Goal: Check status

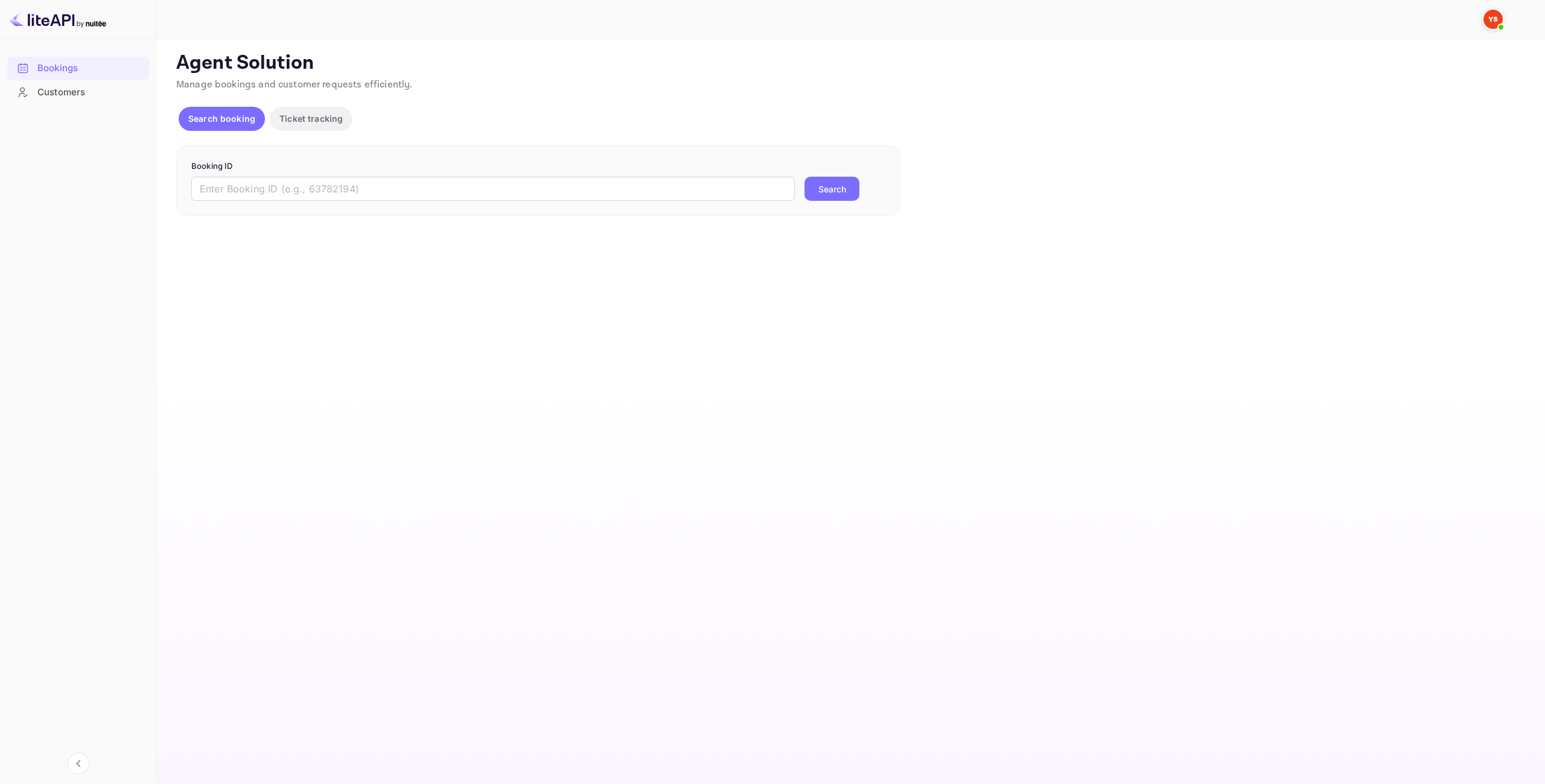
click at [702, 196] on input "text" at bounding box center [492, 189] width 604 height 24
click at [829, 185] on button "Search" at bounding box center [831, 189] width 55 height 24
drag, startPoint x: 660, startPoint y: 190, endPoint x: 33, endPoint y: 187, distance: 627.0
click at [33, 187] on div "Bookings Customers Now you can check your travel website directly from the link…" at bounding box center [772, 392] width 1545 height 784
paste input "9831216"
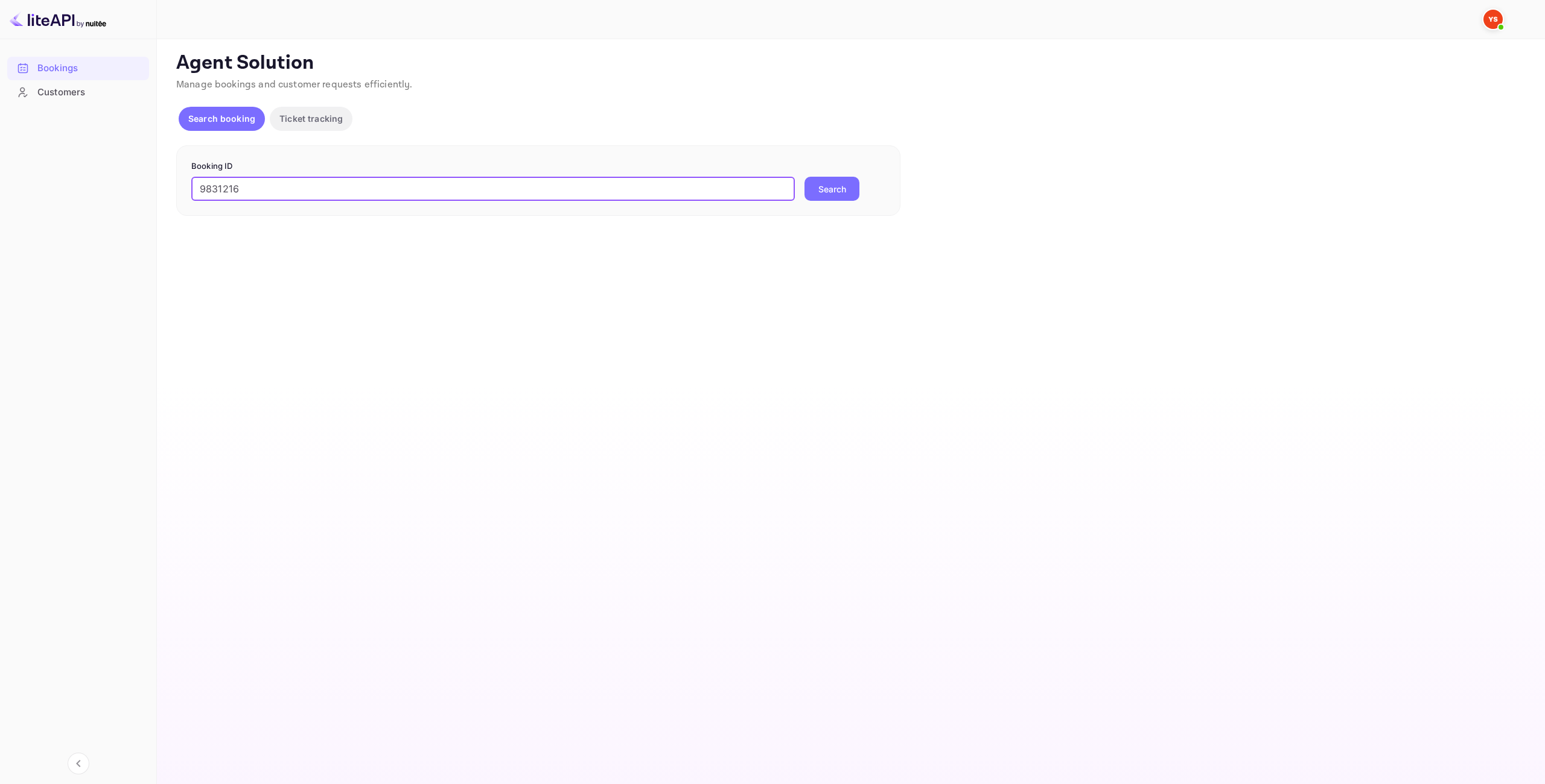
type input "9831216"
click at [808, 182] on button "Search" at bounding box center [831, 189] width 55 height 24
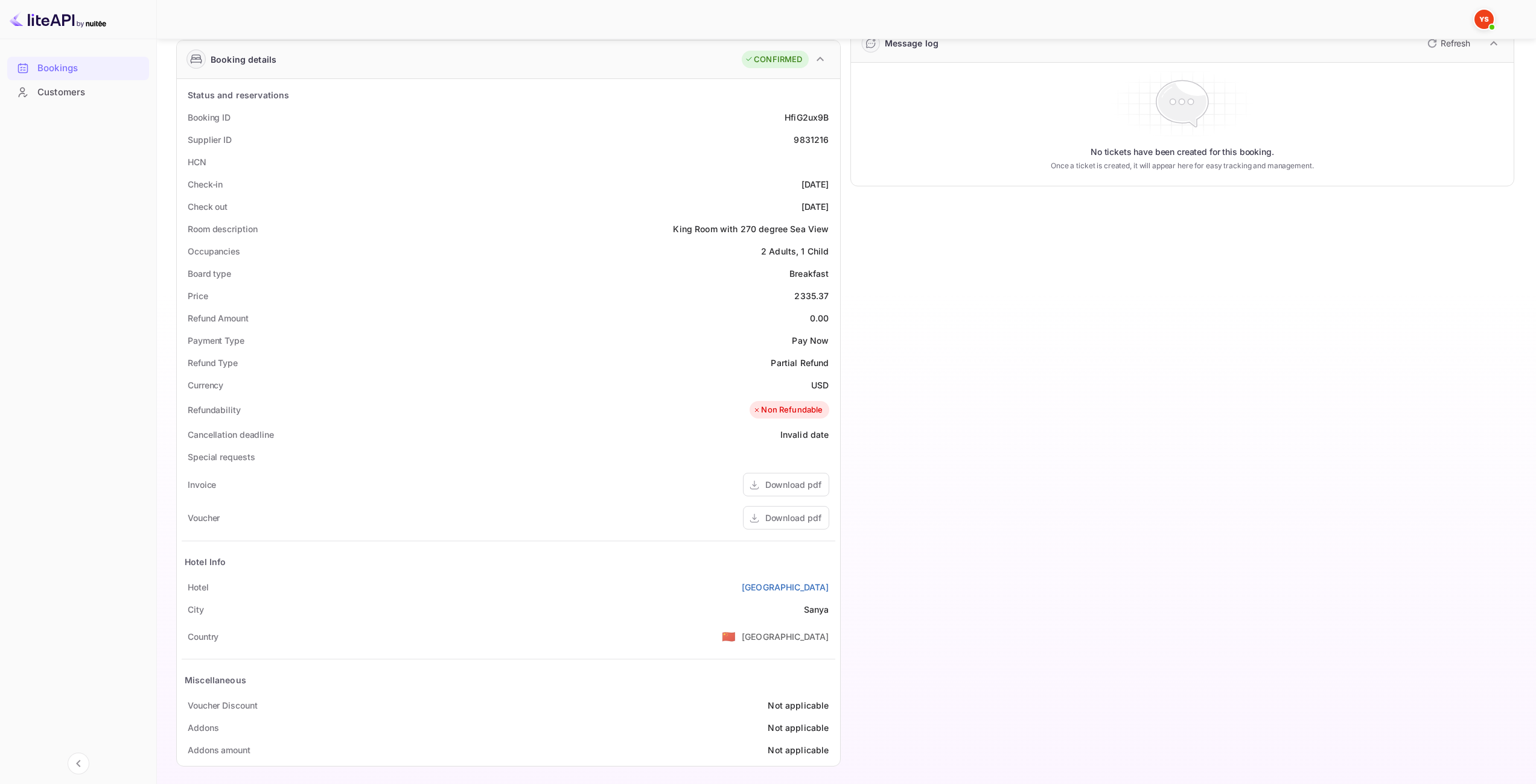
scroll to position [188, 0]
click at [778, 513] on div "Download pdf" at bounding box center [794, 513] width 56 height 13
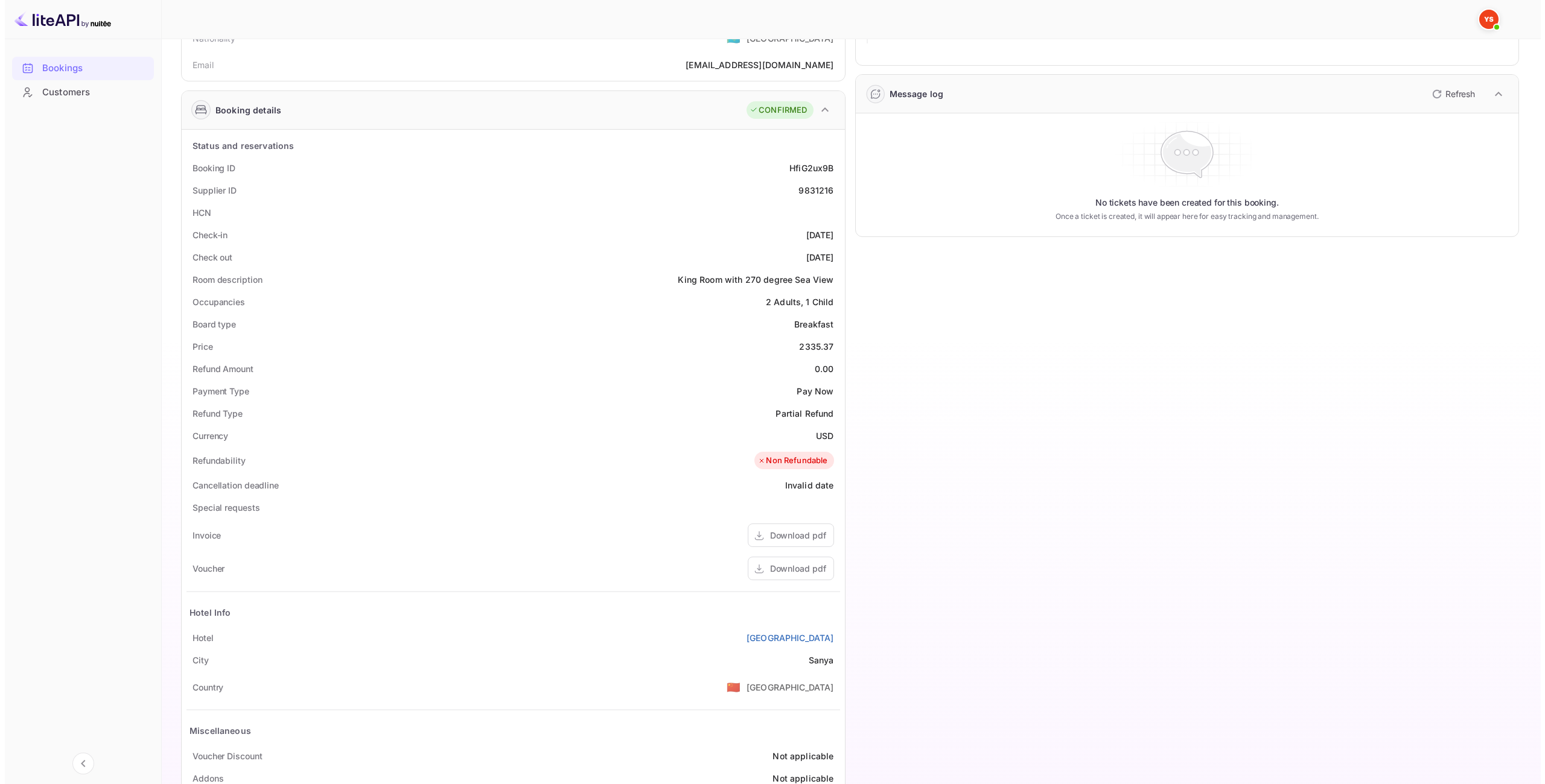
scroll to position [0, 0]
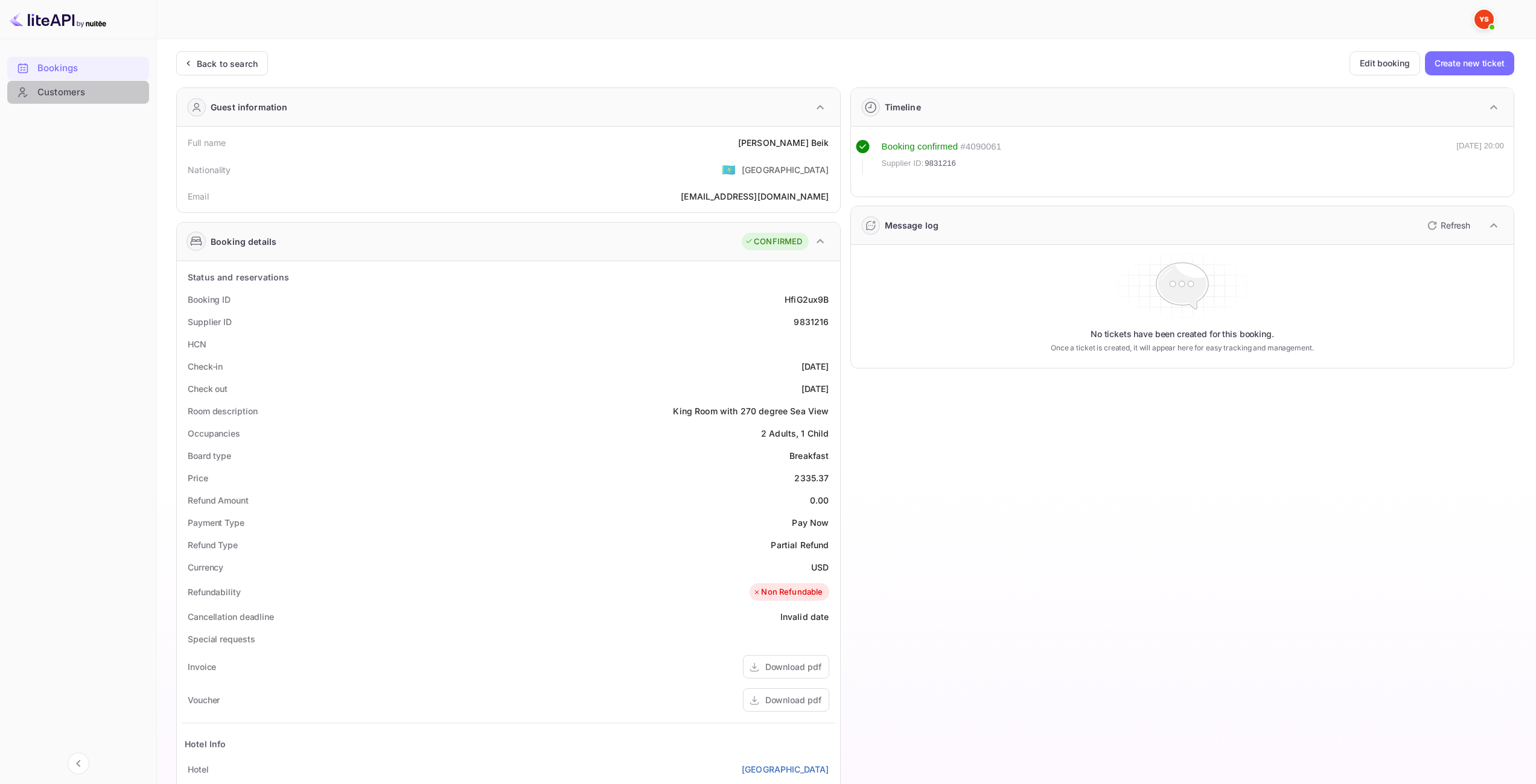
click at [57, 95] on div "Customers" at bounding box center [90, 93] width 106 height 14
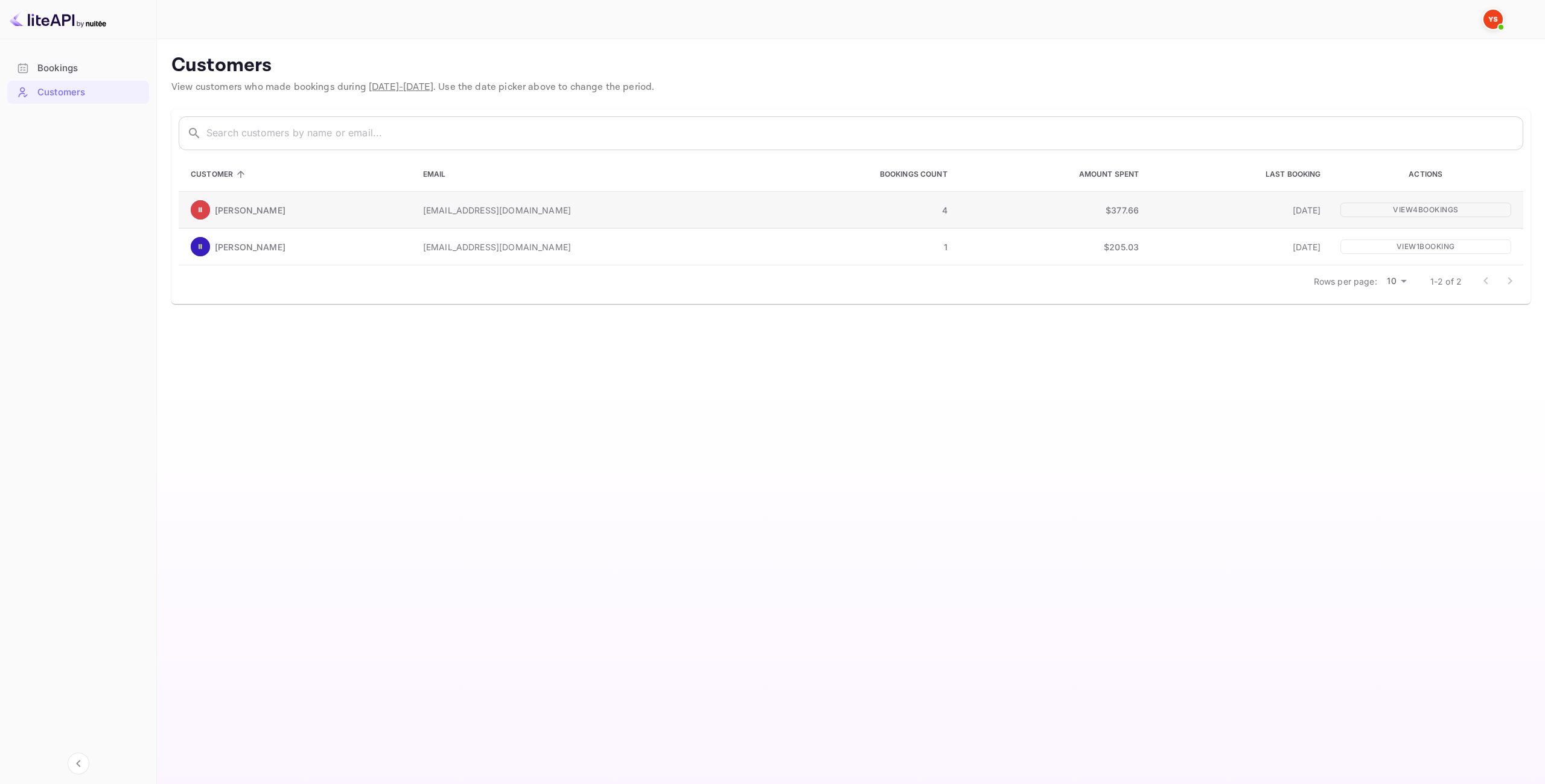
click at [423, 212] on p "[EMAIL_ADDRESS][DOMAIN_NAME]" at bounding box center [582, 211] width 318 height 13
click at [57, 70] on div "Bookings" at bounding box center [90, 68] width 106 height 14
